Goal: Information Seeking & Learning: Learn about a topic

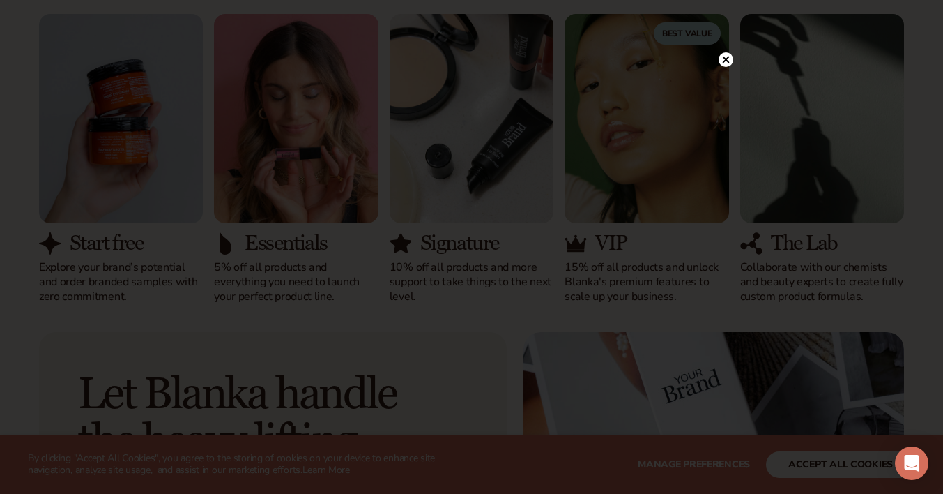
scroll to position [1274, 0]
click at [722, 86] on circle at bounding box center [726, 88] width 15 height 15
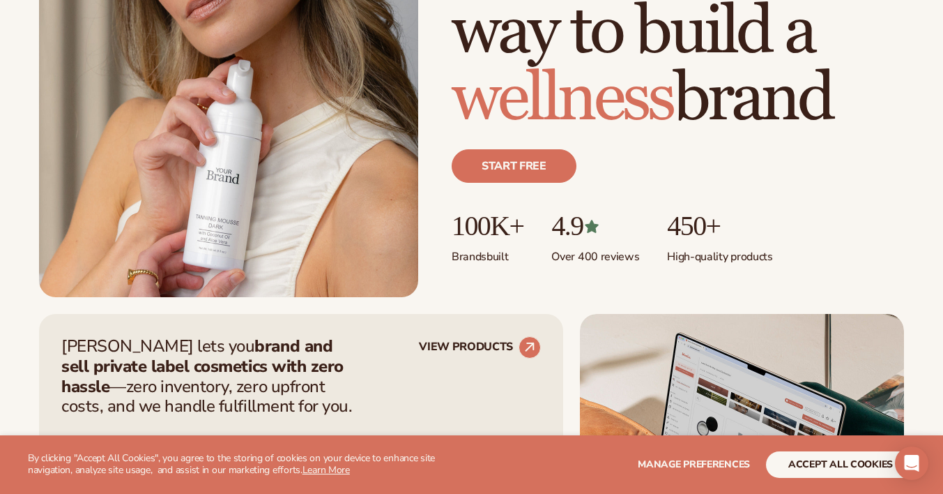
scroll to position [0, 0]
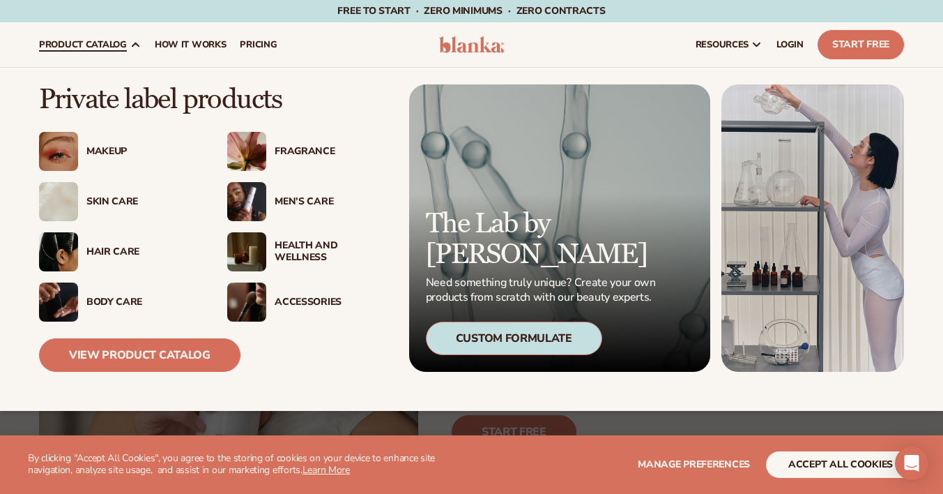
click at [121, 141] on div "Makeup" at bounding box center [119, 151] width 160 height 39
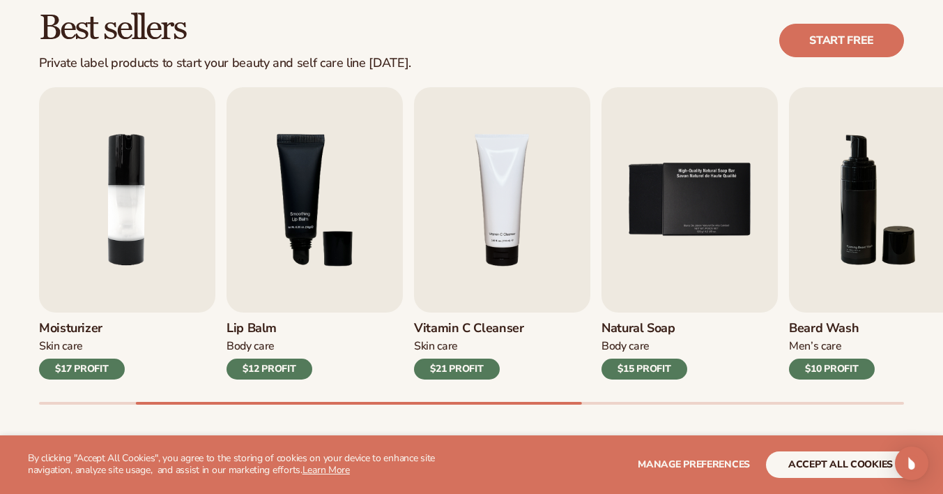
scroll to position [430, 0]
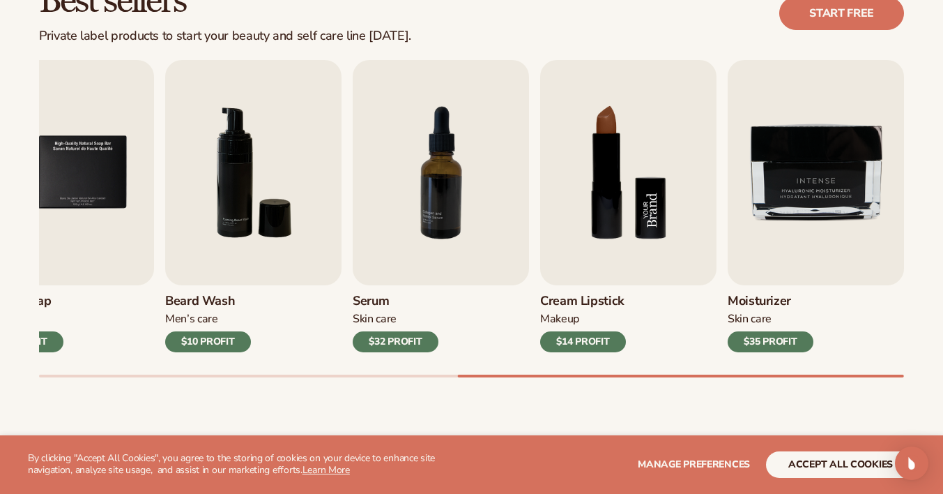
click at [577, 199] on img "8 / 9" at bounding box center [628, 172] width 176 height 225
click at [606, 199] on img "8 / 9" at bounding box center [628, 172] width 176 height 225
click at [632, 188] on img "8 / 9" at bounding box center [628, 172] width 176 height 225
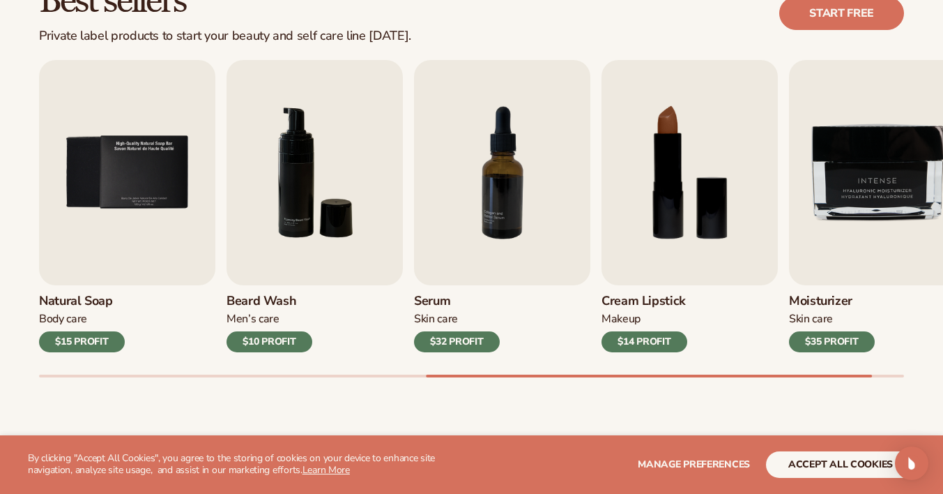
click at [630, 340] on div "$14 PROFIT" at bounding box center [645, 341] width 86 height 21
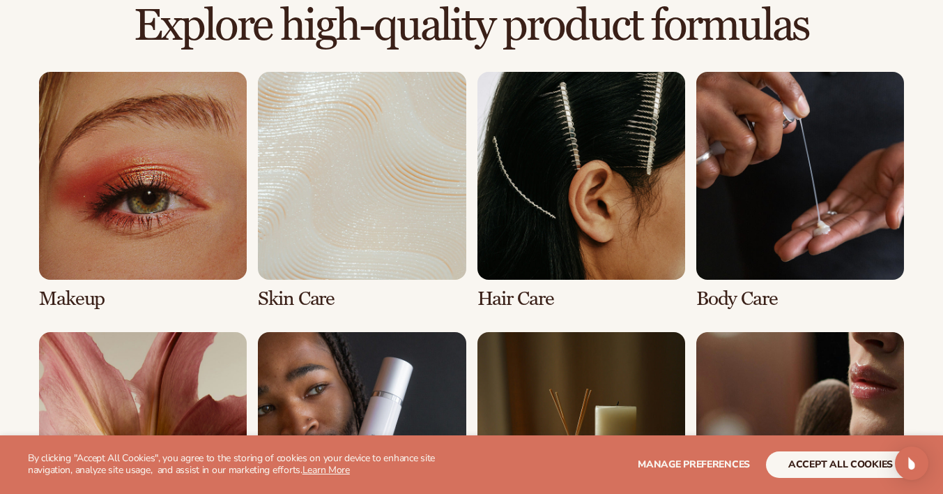
scroll to position [969, 0]
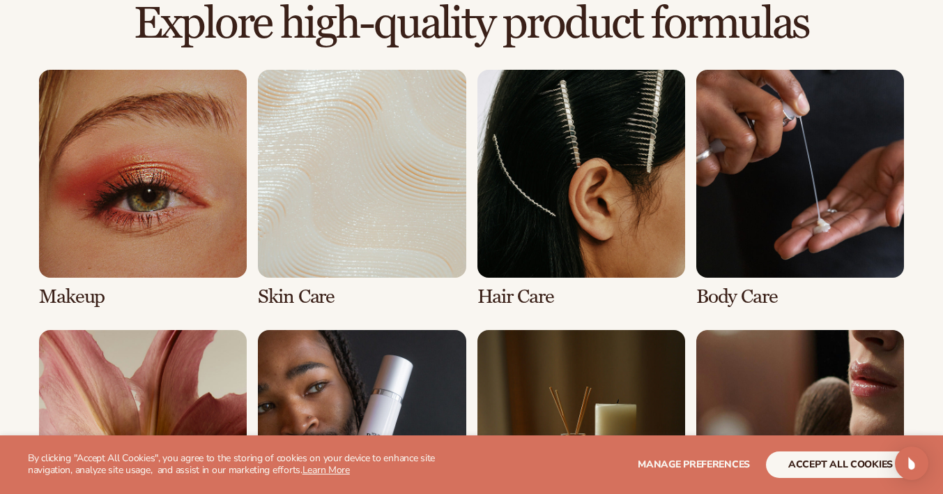
click at [146, 229] on link "1 / 8" at bounding box center [143, 189] width 208 height 238
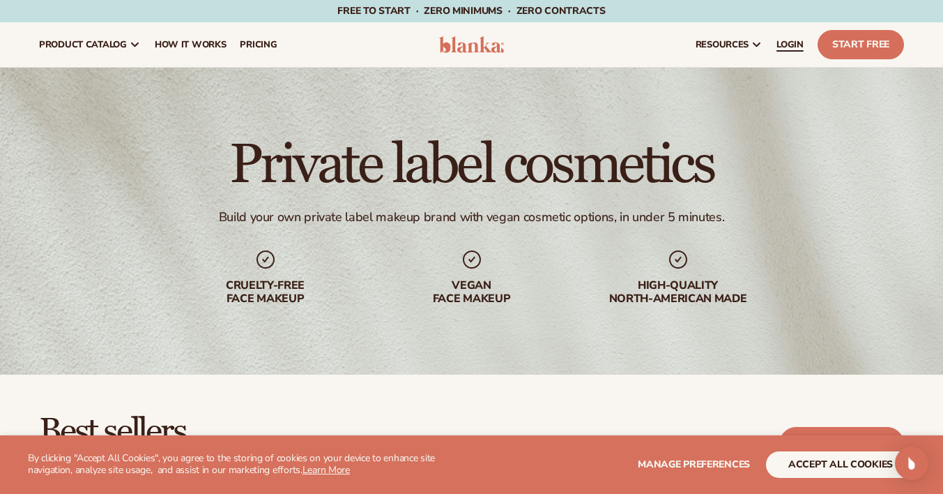
click at [781, 44] on span "LOGIN" at bounding box center [790, 44] width 27 height 11
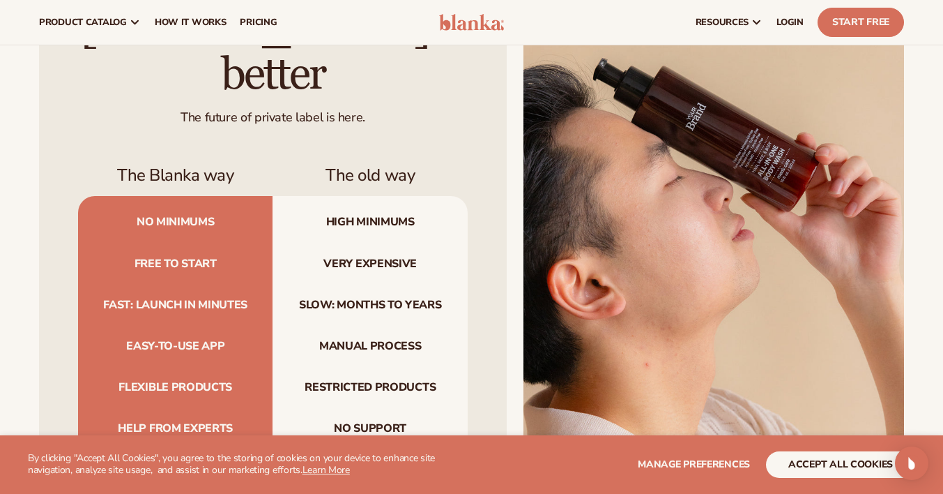
scroll to position [1258, 0]
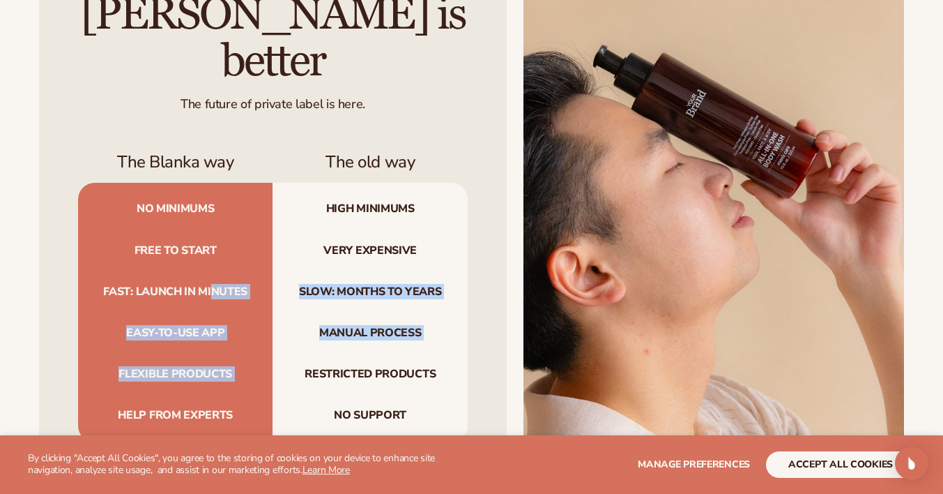
drag, startPoint x: 212, startPoint y: 241, endPoint x: 286, endPoint y: 322, distance: 110.1
click at [286, 322] on div "No minimums High minimums Free to start Very expensive Fast: launch in minutes …" at bounding box center [273, 312] width 390 height 259
click at [286, 353] on span "Restricted products" at bounding box center [370, 373] width 194 height 41
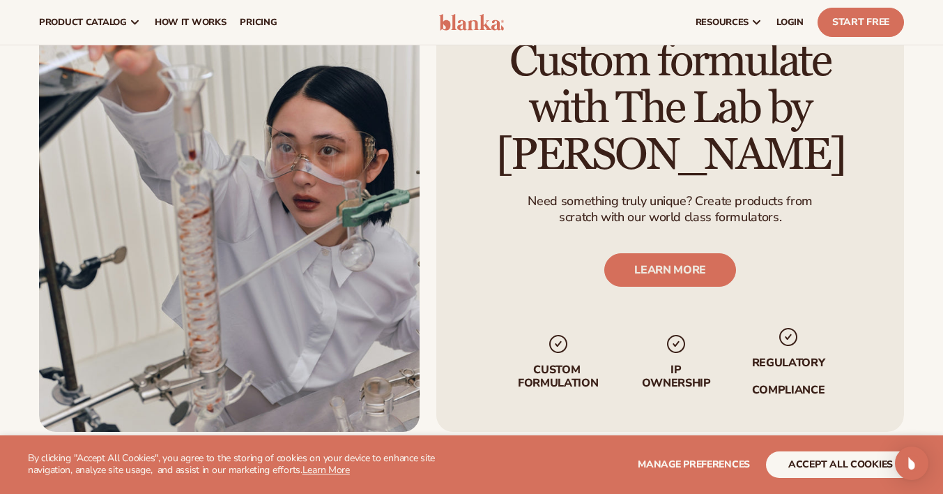
scroll to position [2082, 0]
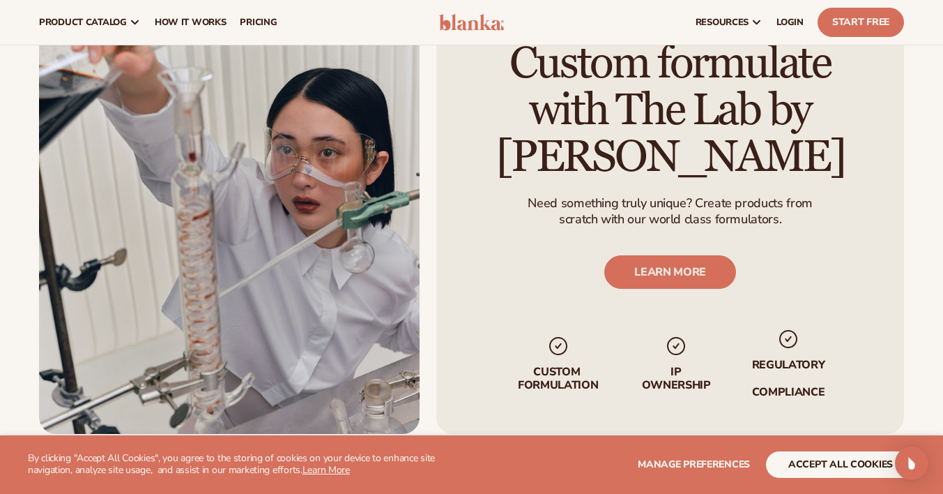
click at [557, 335] on img at bounding box center [558, 346] width 22 height 22
click at [642, 255] on link "LEARN MORE" at bounding box center [670, 271] width 132 height 33
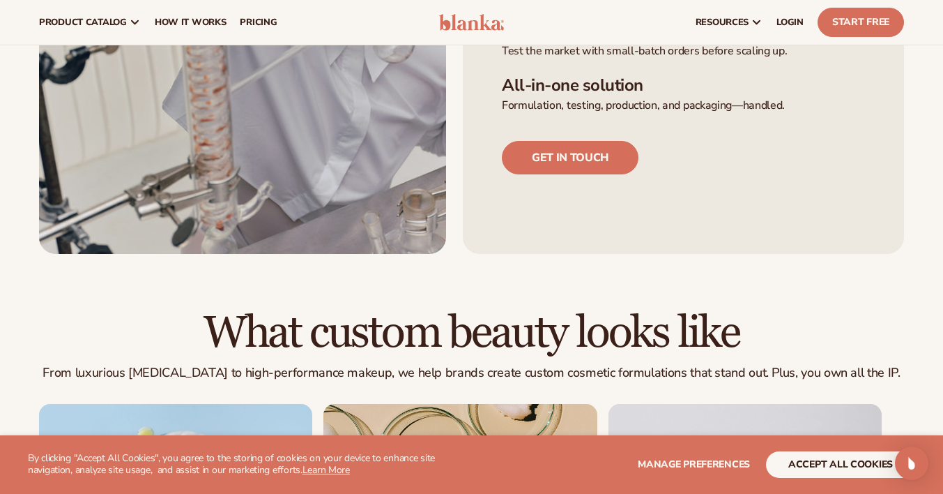
scroll to position [575, 0]
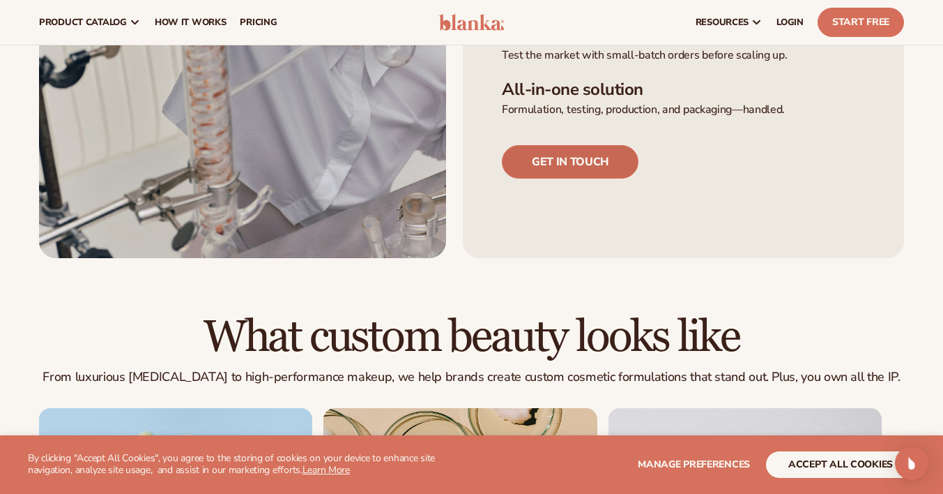
click at [573, 178] on link "Get in touch" at bounding box center [570, 161] width 137 height 33
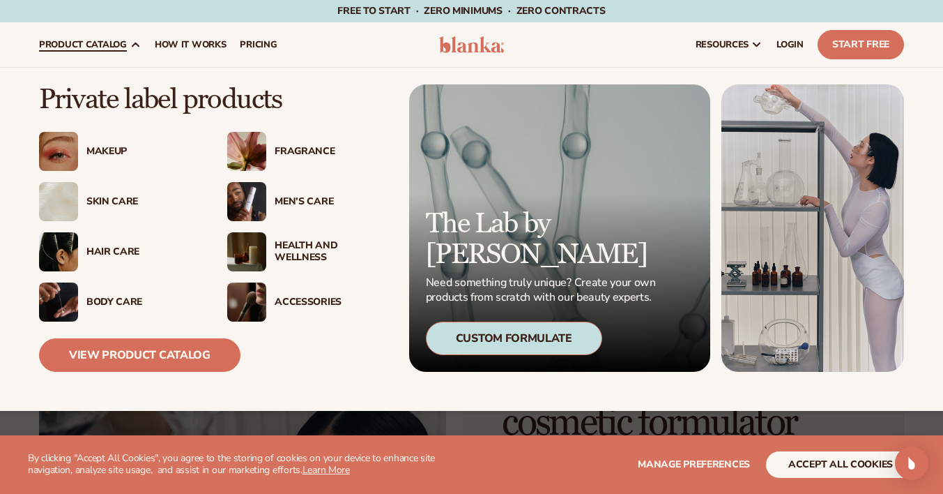
click at [520, 346] on div "Custom Formulate" at bounding box center [514, 337] width 176 height 33
click at [98, 149] on div "Makeup" at bounding box center [142, 152] width 113 height 12
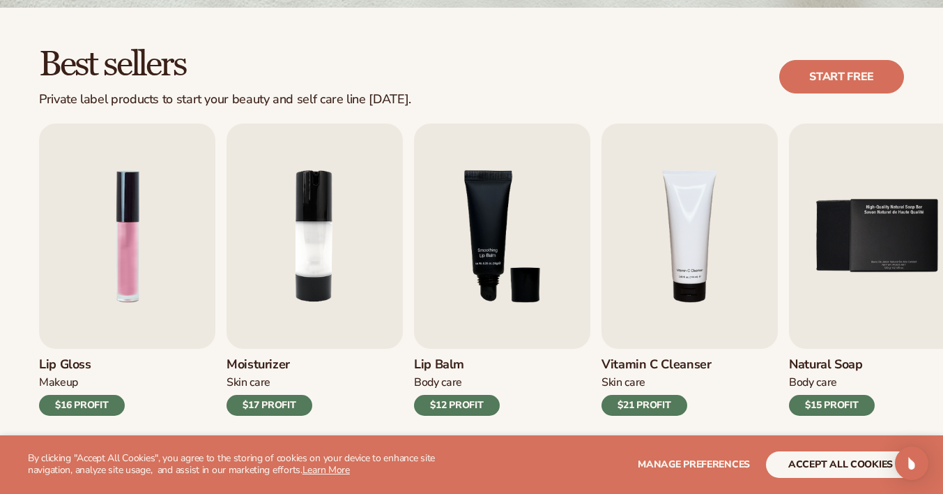
scroll to position [367, 0]
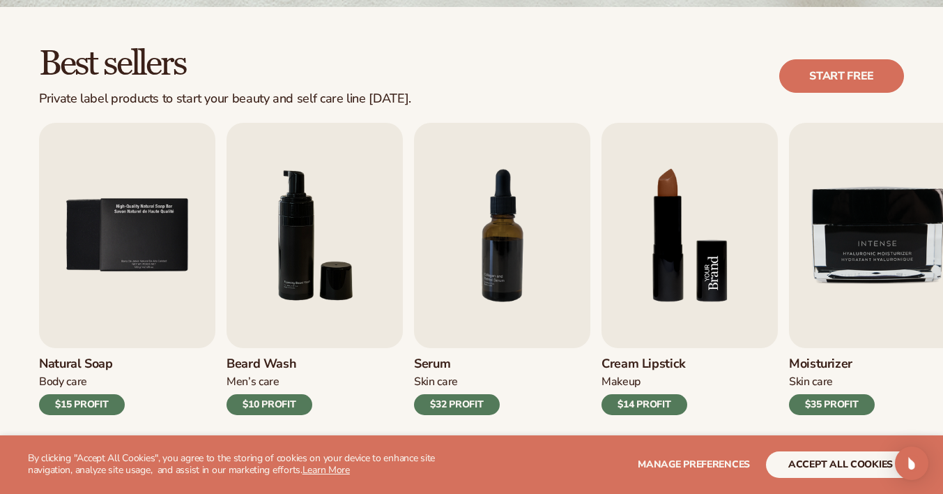
click at [678, 306] on img "8 / 9" at bounding box center [690, 235] width 176 height 225
click at [688, 249] on img "8 / 9" at bounding box center [690, 235] width 176 height 225
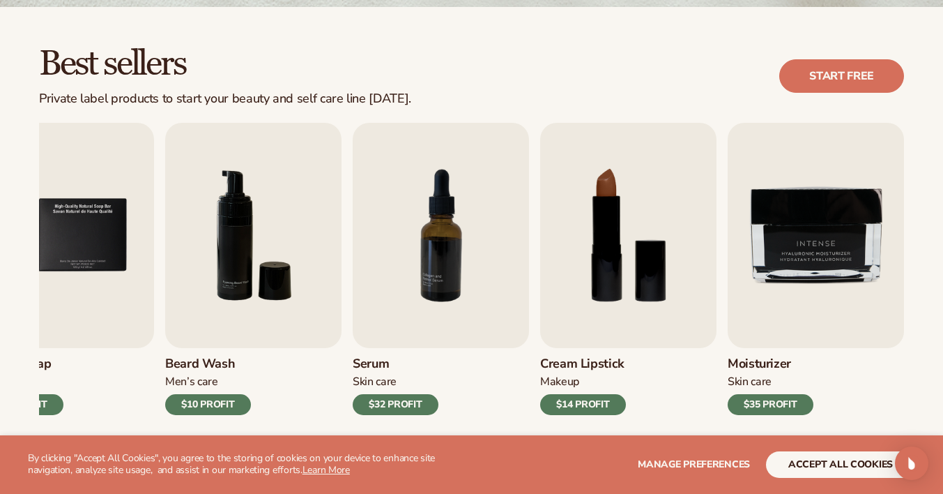
click at [578, 363] on h3 "Cream Lipstick" at bounding box center [583, 363] width 86 height 15
